Goal: Task Accomplishment & Management: Use online tool/utility

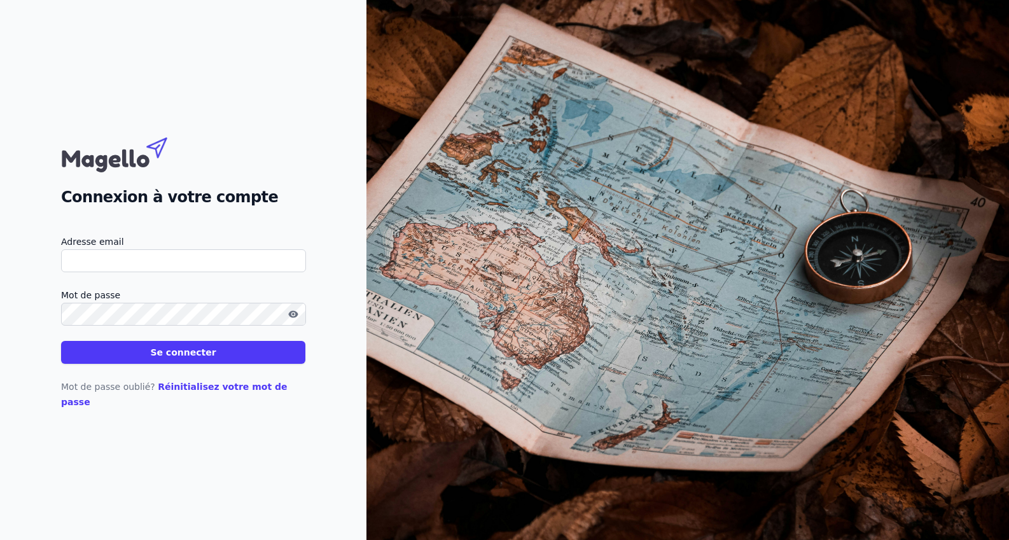
click at [101, 262] on input "Adresse email" at bounding box center [183, 260] width 245 height 23
type input "I"
type input "[EMAIL_ADDRESS][DOMAIN_NAME]"
click at [131, 363] on button "Se connecter" at bounding box center [183, 352] width 244 height 23
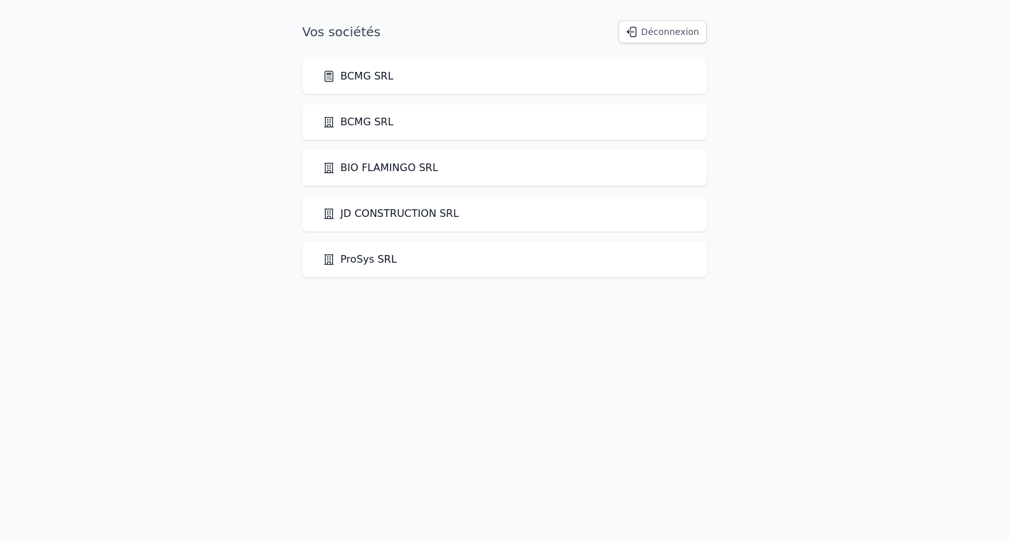
click at [343, 73] on link "BCMG SRL" at bounding box center [358, 76] width 71 height 15
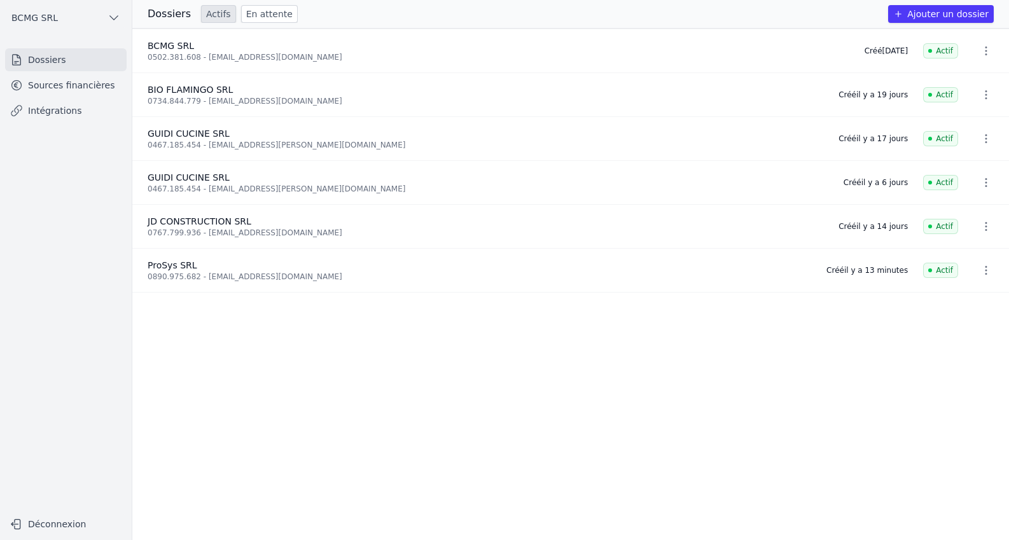
click at [46, 109] on link "Intégrations" at bounding box center [66, 110] width 122 height 23
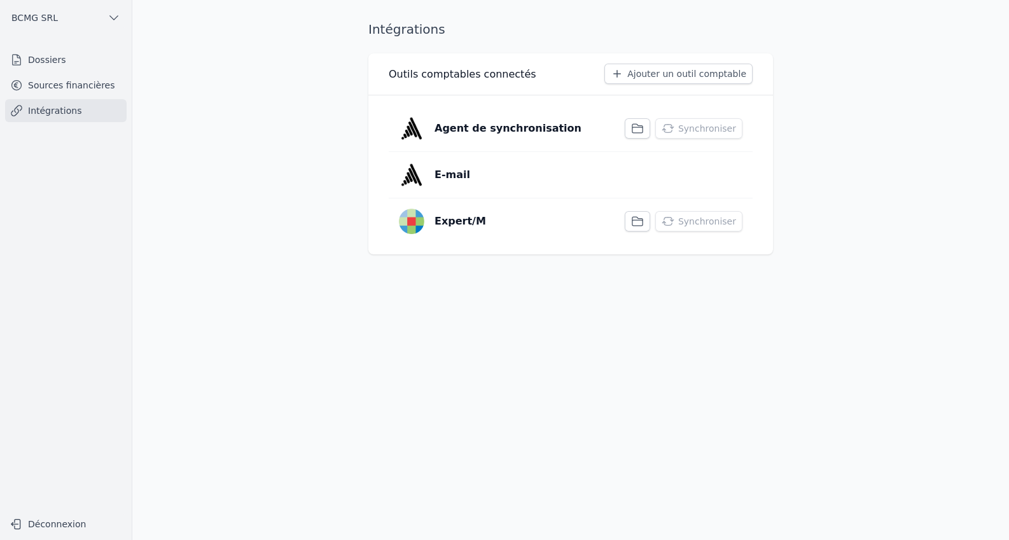
click at [643, 126] on icon "button" at bounding box center [637, 128] width 10 height 9
click at [225, 107] on main "Intégrations Outils comptables connectés Ajouter un outil comptable Agent de sy…" at bounding box center [504, 270] width 1009 height 540
click at [682, 127] on button "Synchroniser" at bounding box center [698, 128] width 87 height 20
click at [61, 88] on link "Sources financières" at bounding box center [66, 85] width 122 height 23
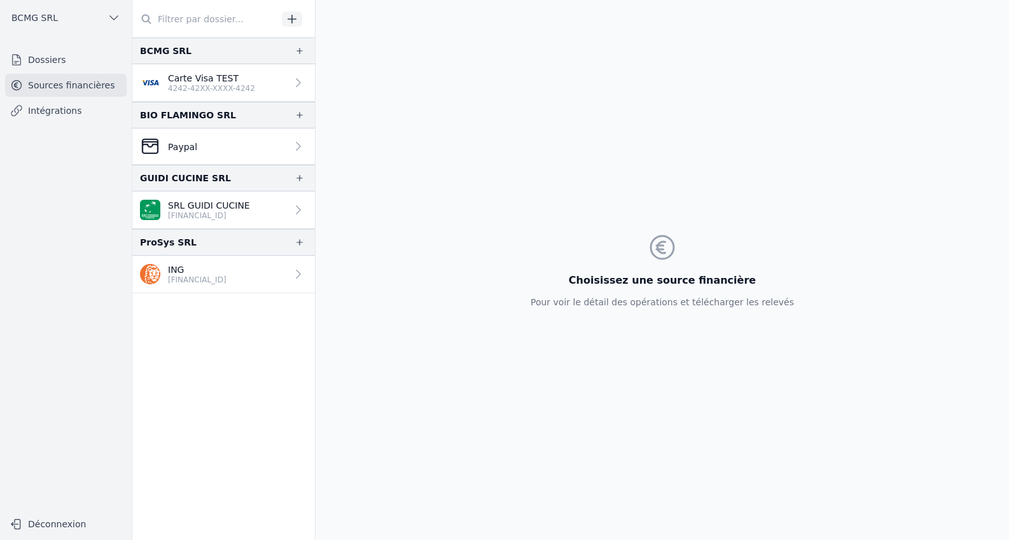
click at [204, 269] on p "ING" at bounding box center [197, 269] width 59 height 13
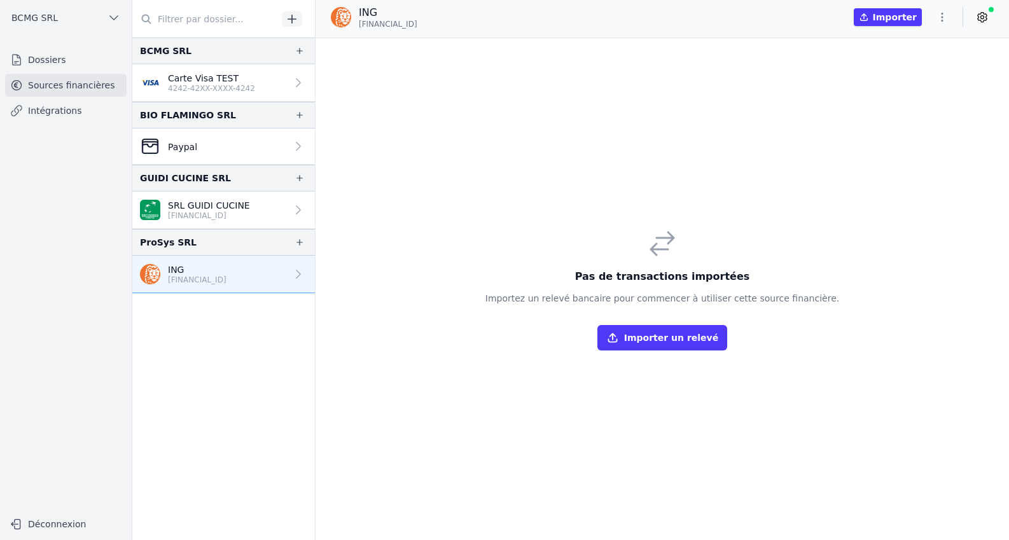
click at [986, 19] on icon at bounding box center [982, 18] width 9 height 10
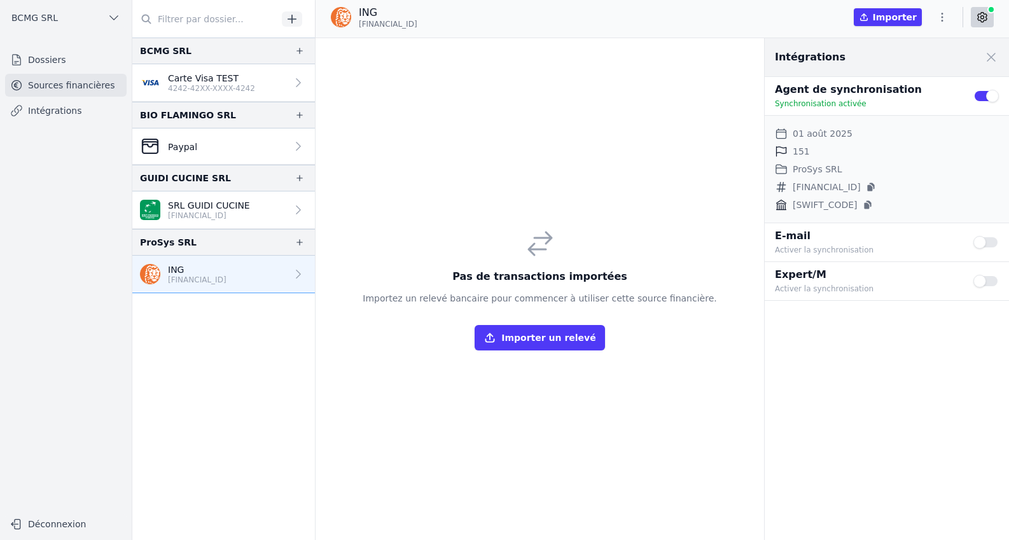
click at [48, 113] on link "Intégrations" at bounding box center [66, 110] width 122 height 23
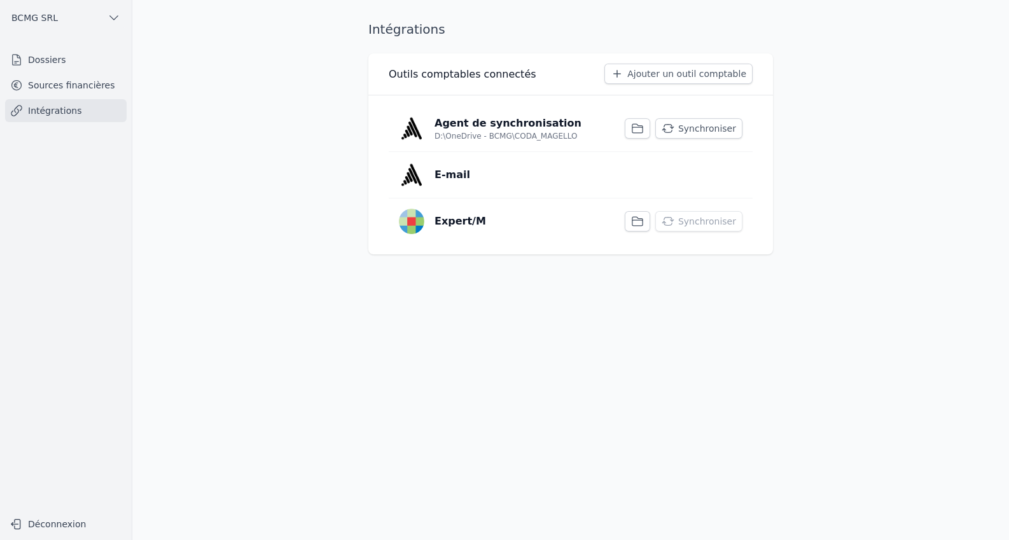
click at [534, 121] on p "Agent de synchronisation" at bounding box center [508, 123] width 147 height 15
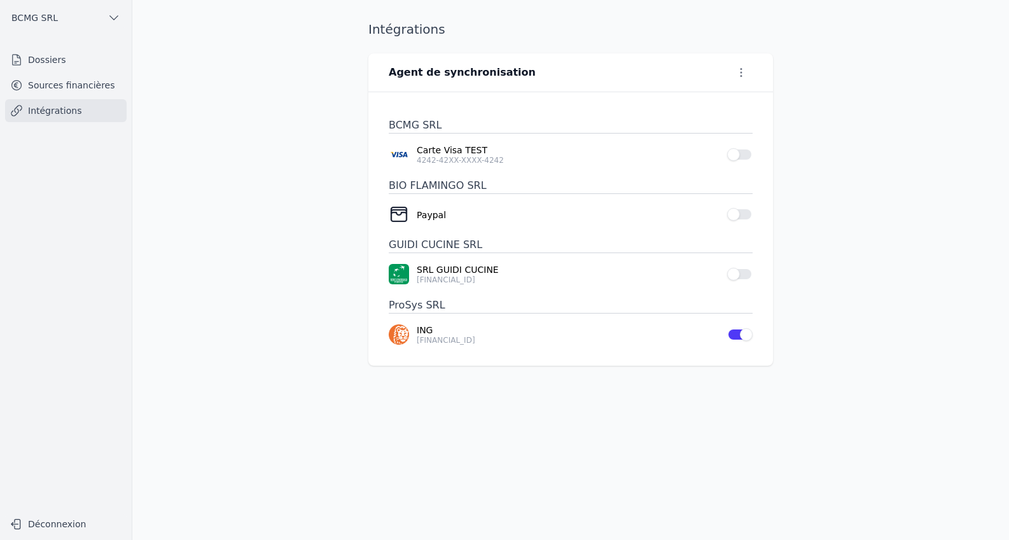
click at [410, 23] on h1 "Intégrations" at bounding box center [406, 29] width 77 height 18
click at [407, 27] on h1 "Intégrations" at bounding box center [406, 29] width 77 height 18
click at [378, 27] on h1 "Intégrations" at bounding box center [406, 29] width 77 height 18
click at [47, 115] on link "Intégrations" at bounding box center [66, 110] width 122 height 23
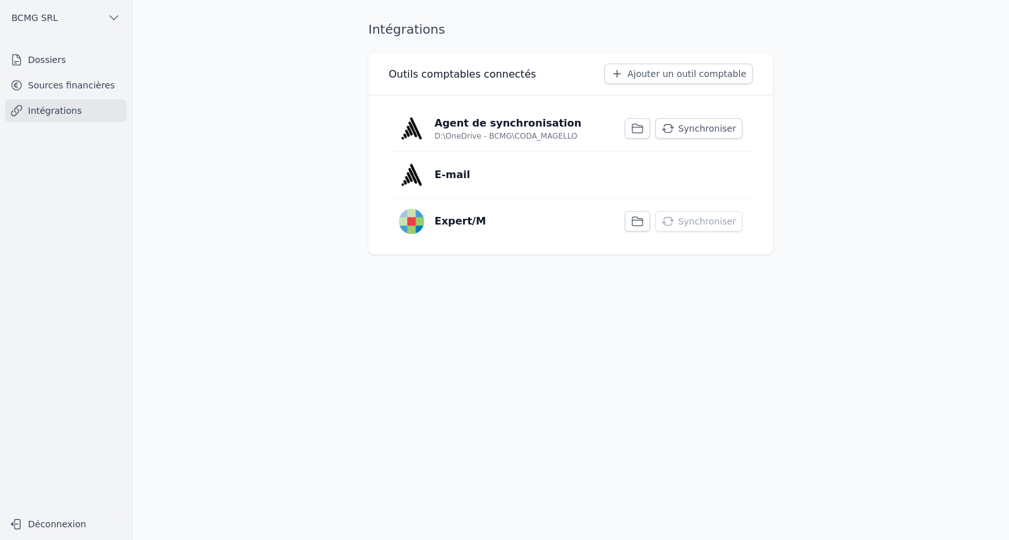
click at [712, 125] on button "Synchroniser" at bounding box center [698, 128] width 87 height 20
click at [38, 85] on link "Sources financières" at bounding box center [66, 85] width 122 height 23
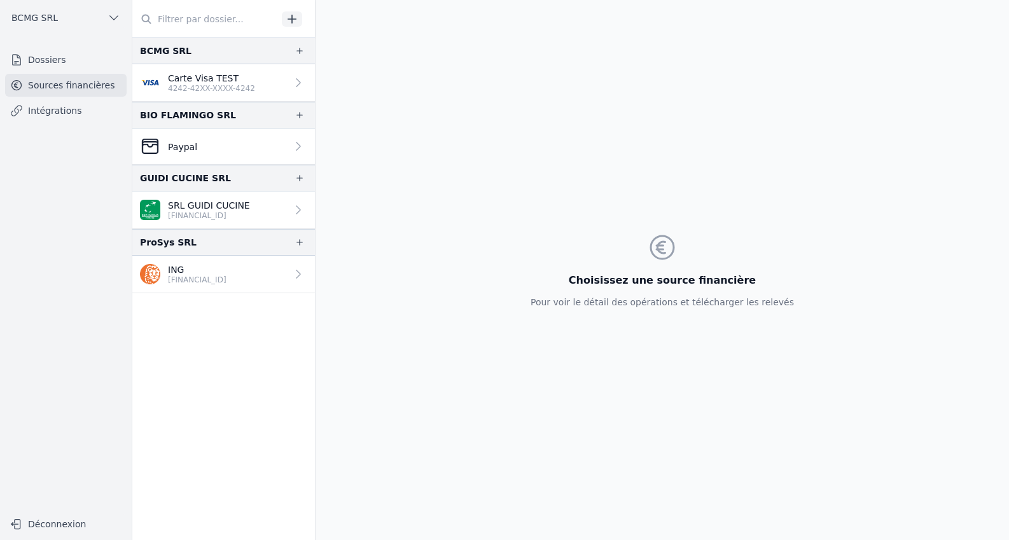
click at [212, 284] on link "ING [FINANCIAL_ID]" at bounding box center [223, 275] width 183 height 38
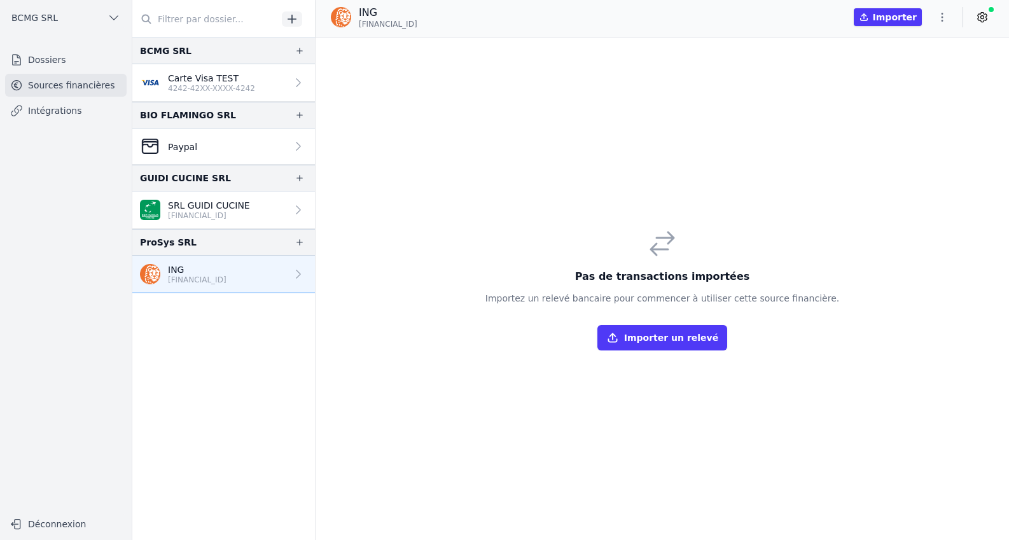
click at [38, 108] on link "Intégrations" at bounding box center [66, 110] width 122 height 23
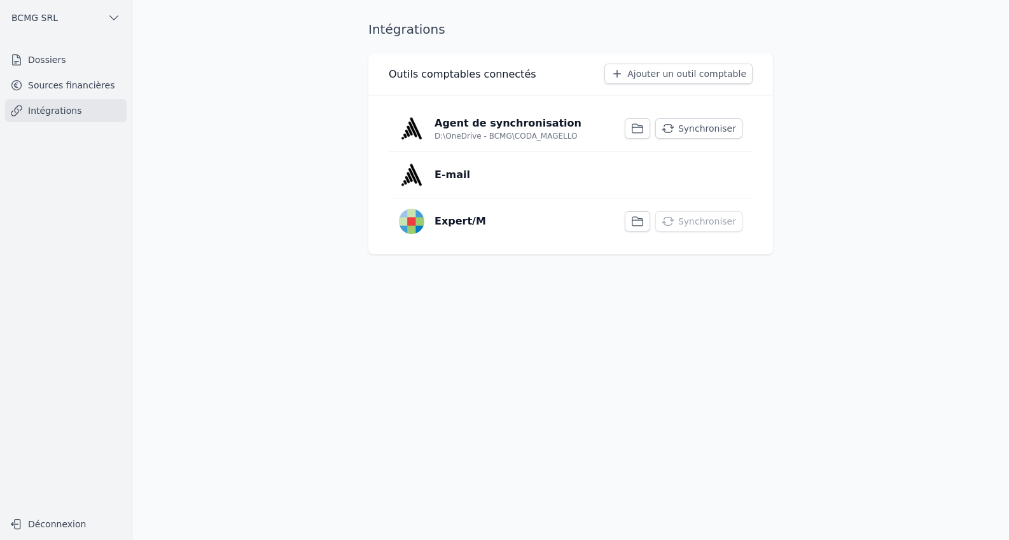
click at [25, 116] on link "Intégrations" at bounding box center [66, 110] width 122 height 23
click at [718, 126] on button "Synchroniser" at bounding box center [698, 128] width 87 height 20
